Goal: Information Seeking & Learning: Check status

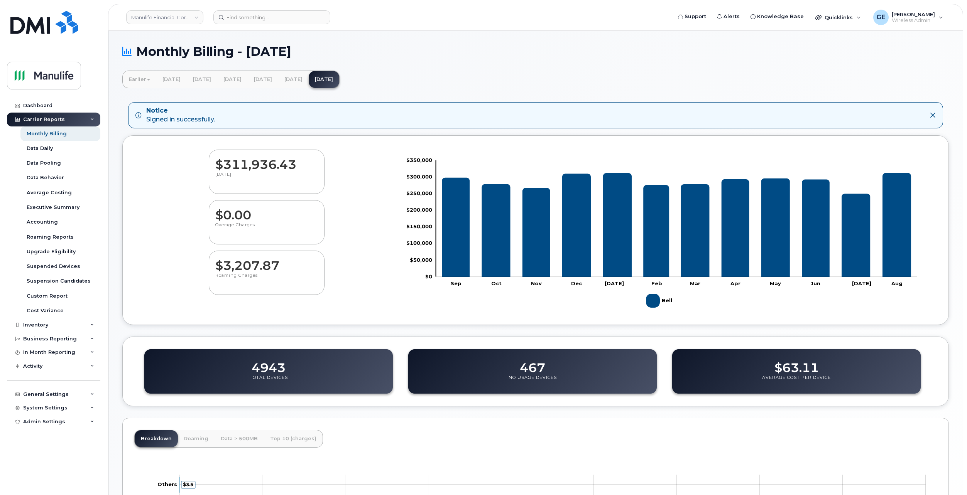
click at [41, 340] on div "Business Reporting" at bounding box center [50, 339] width 54 height 6
click at [63, 355] on div "Managerial Reports" at bounding box center [53, 353] width 53 height 7
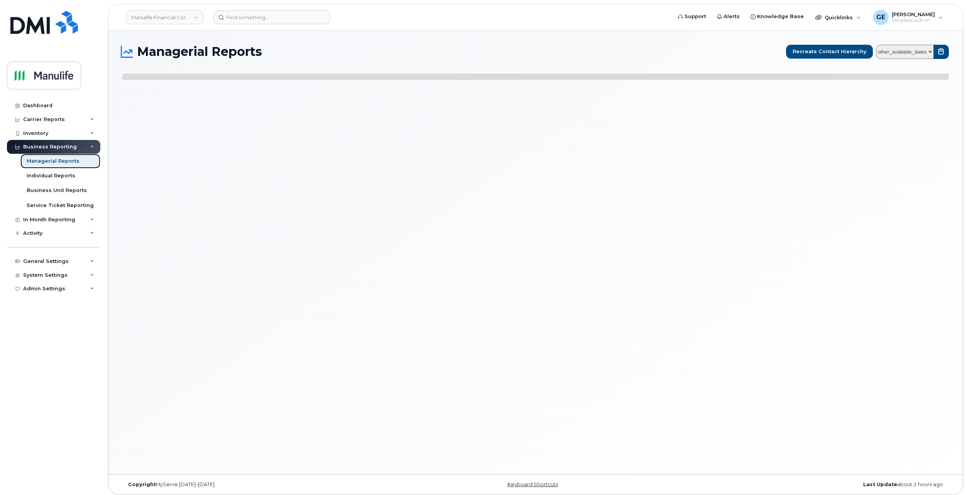
select select
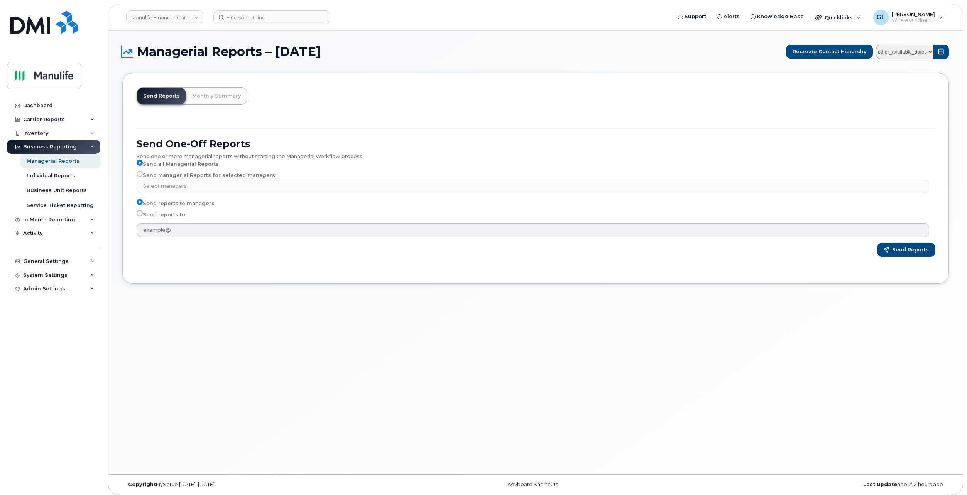
click at [47, 119] on div "Carrier Reports" at bounding box center [44, 120] width 42 height 6
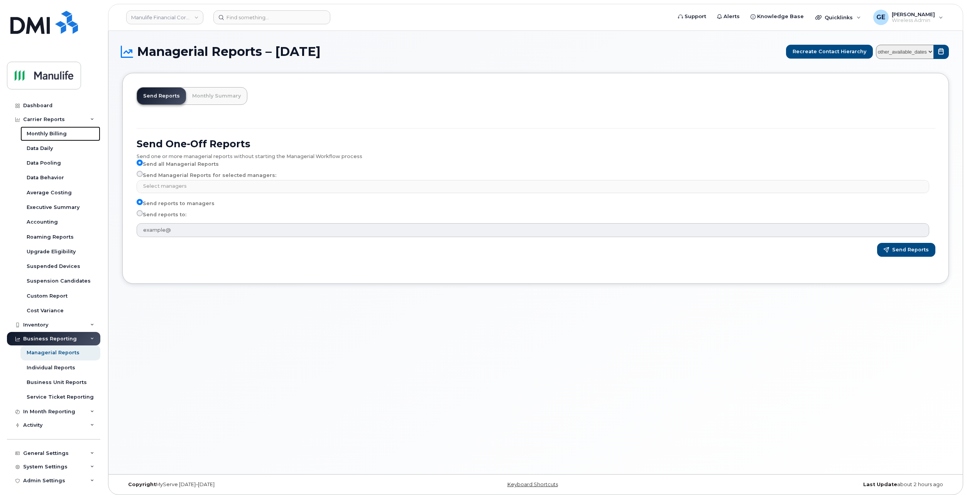
click at [55, 134] on div "Monthly Billing" at bounding box center [47, 133] width 40 height 7
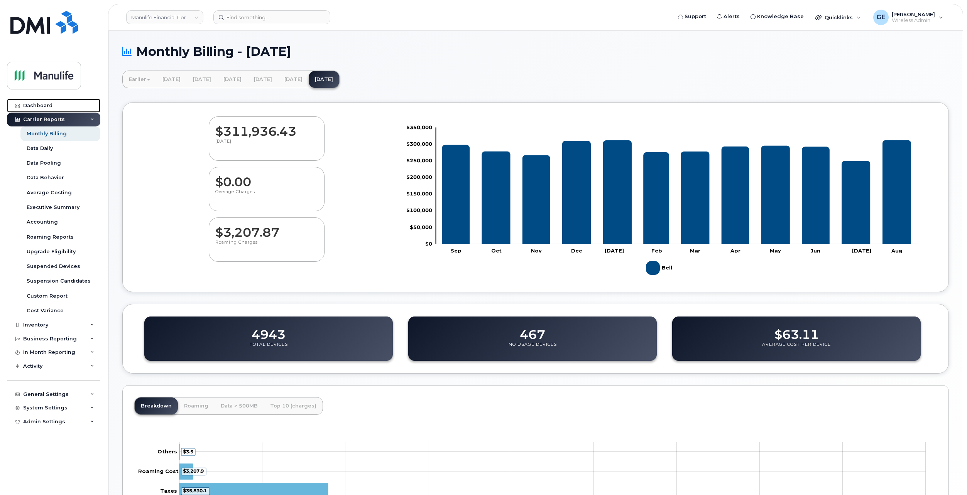
click at [40, 105] on div "Dashboard" at bounding box center [37, 106] width 29 height 6
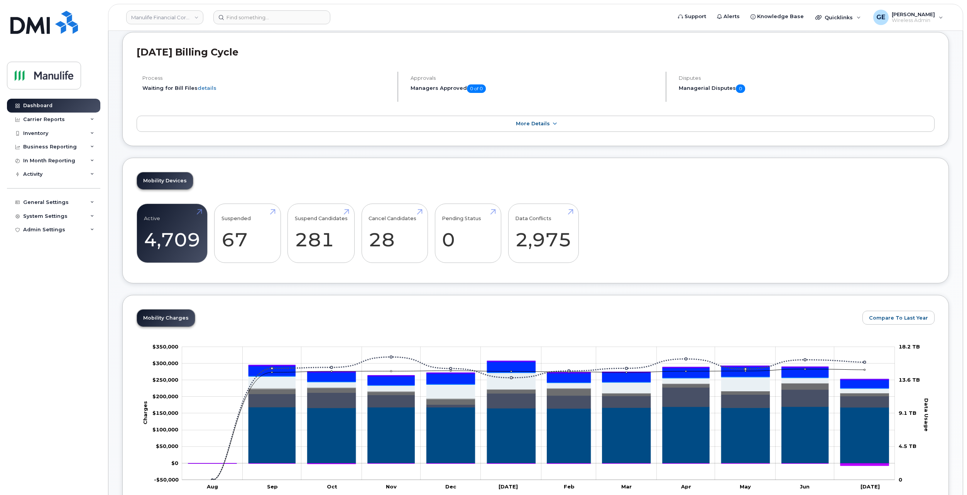
scroll to position [77, 0]
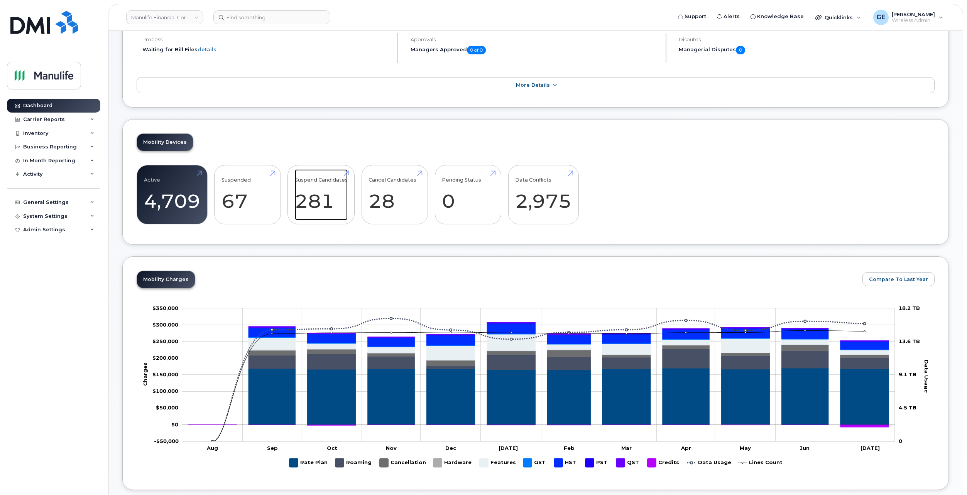
click at [315, 196] on link "Suspend Candidates 281" at bounding box center [321, 194] width 53 height 51
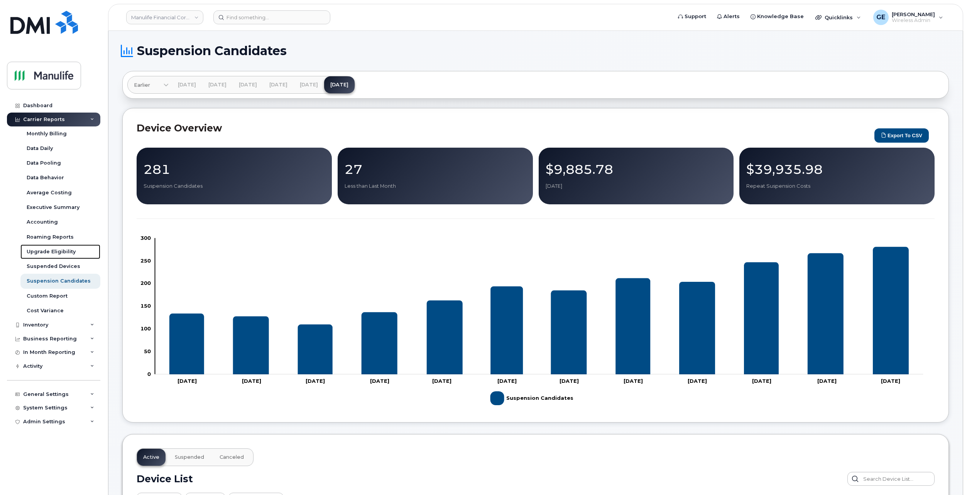
click at [47, 252] on div "Upgrade Eligibility" at bounding box center [51, 252] width 49 height 7
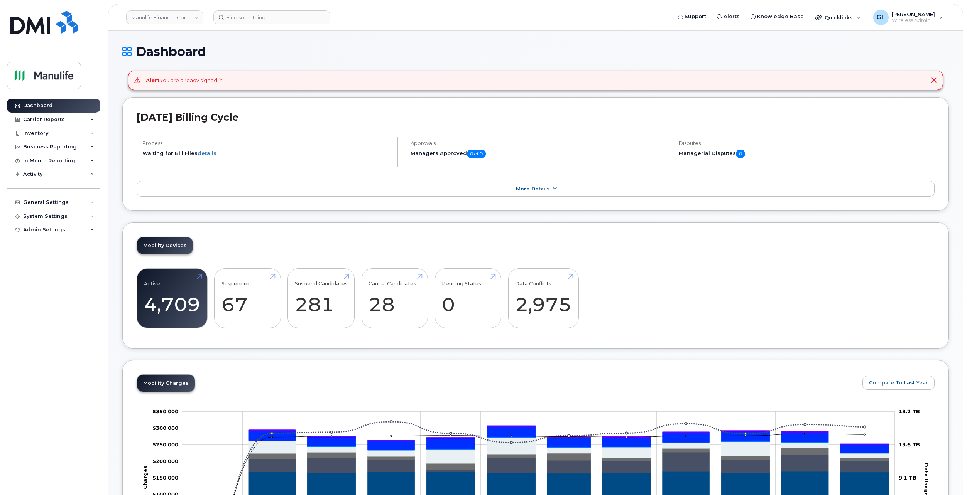
click at [71, 145] on div "Business Reporting" at bounding box center [50, 147] width 54 height 6
click at [56, 120] on div "Carrier Reports" at bounding box center [44, 120] width 42 height 6
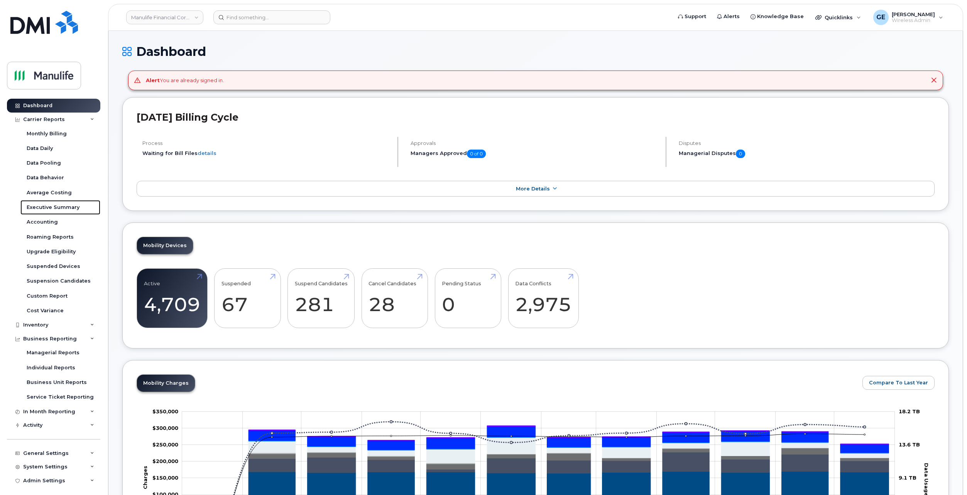
click at [50, 206] on div "Executive Summary" at bounding box center [53, 207] width 53 height 7
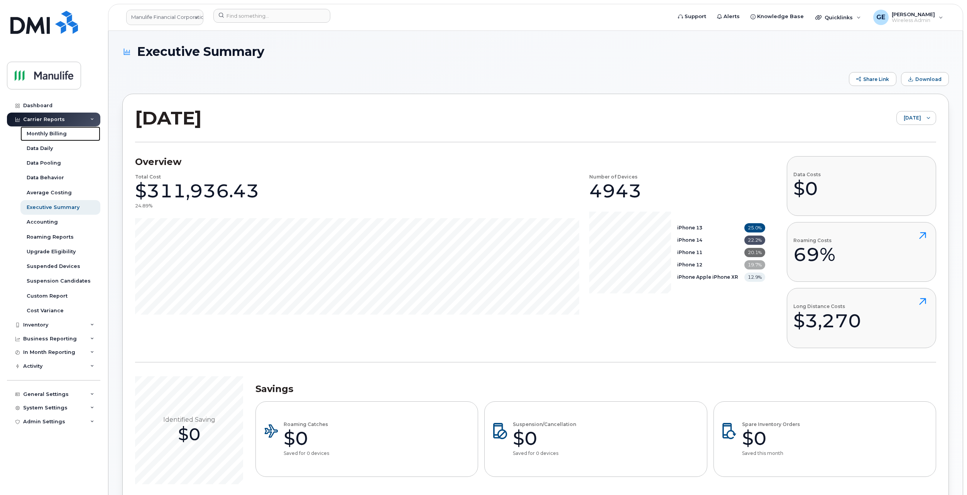
click at [49, 133] on div "Monthly Billing" at bounding box center [47, 133] width 40 height 7
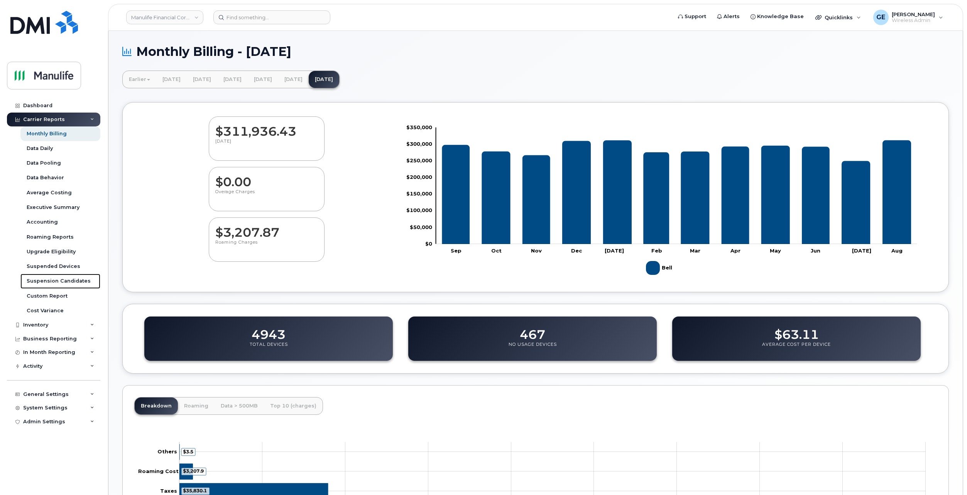
click at [58, 279] on div "Suspension Candidates" at bounding box center [59, 281] width 64 height 7
